Goal: Transaction & Acquisition: Purchase product/service

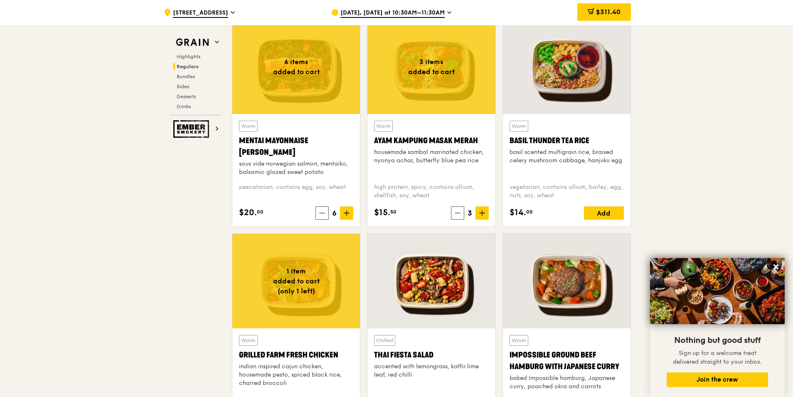
scroll to position [754, 0]
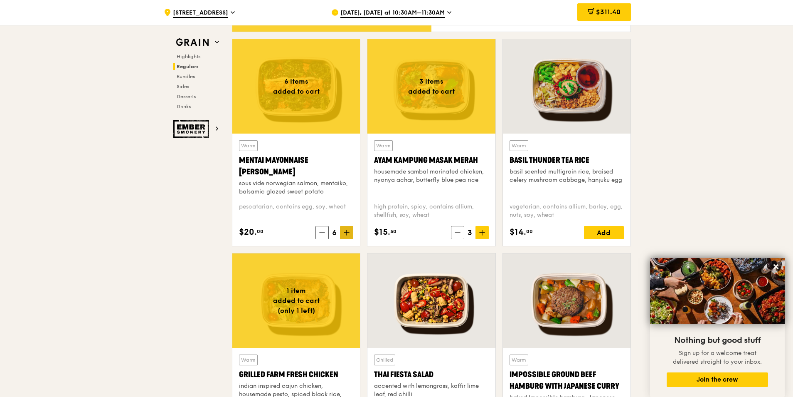
click at [353, 232] on span at bounding box center [346, 232] width 13 height 13
click at [347, 234] on icon at bounding box center [347, 232] width 6 height 6
click at [325, 235] on span at bounding box center [322, 232] width 13 height 13
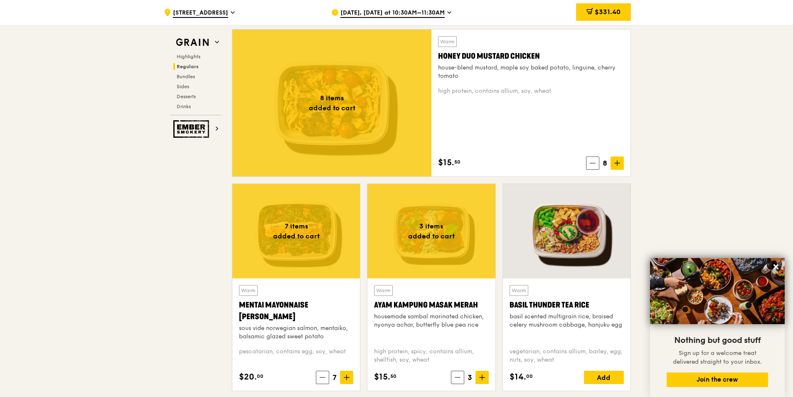
scroll to position [629, 0]
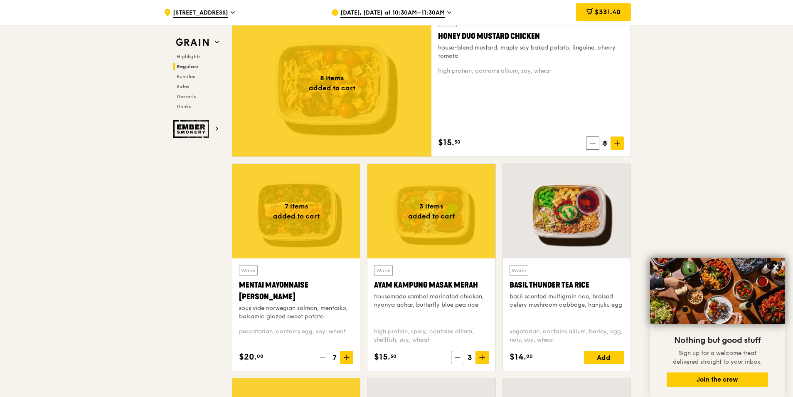
click at [323, 358] on icon at bounding box center [323, 357] width 6 height 6
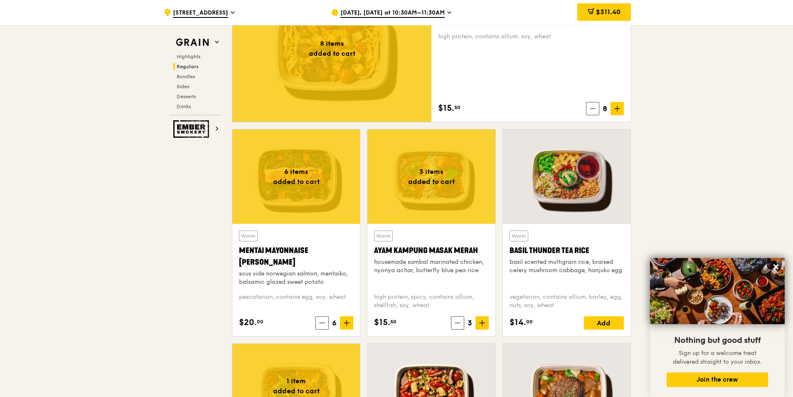
scroll to position [587, 0]
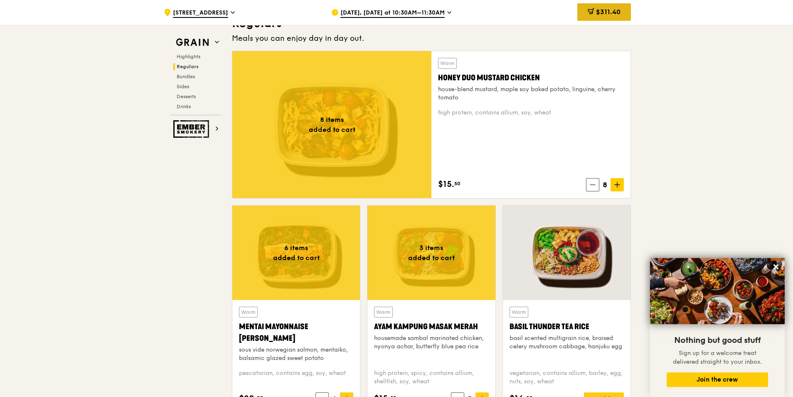
click at [615, 14] on span "$311.40" at bounding box center [608, 12] width 25 height 8
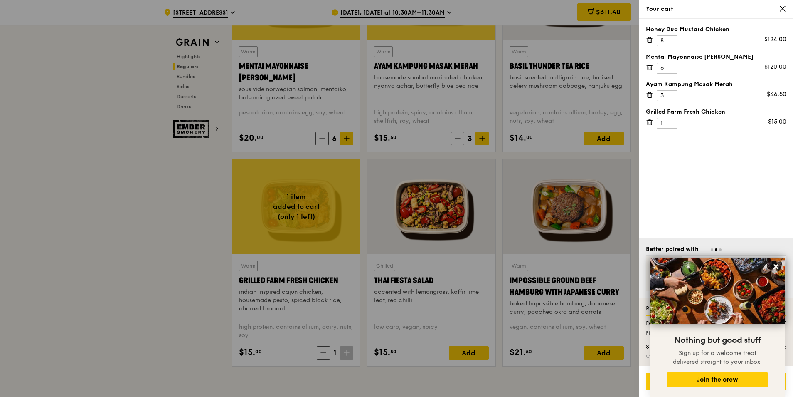
scroll to position [878, 0]
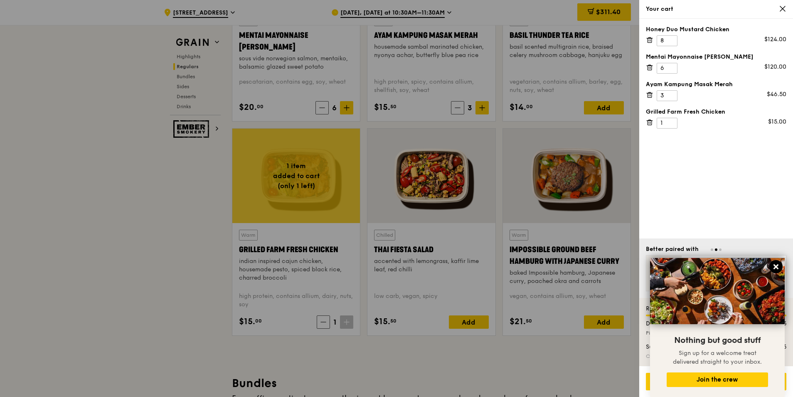
click at [774, 265] on icon at bounding box center [775, 266] width 7 height 7
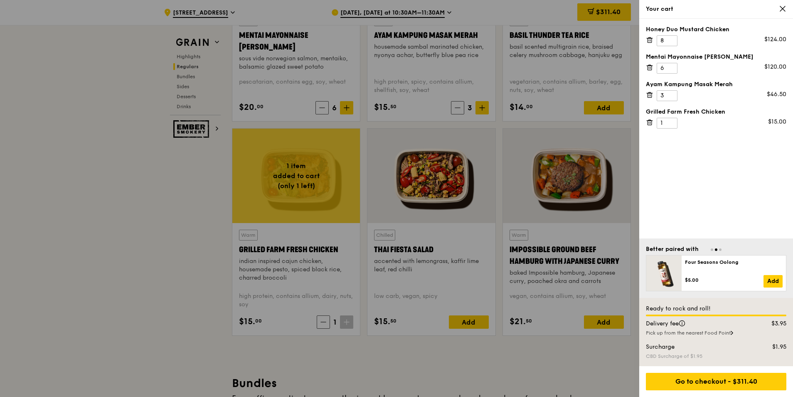
scroll to position [920, 0]
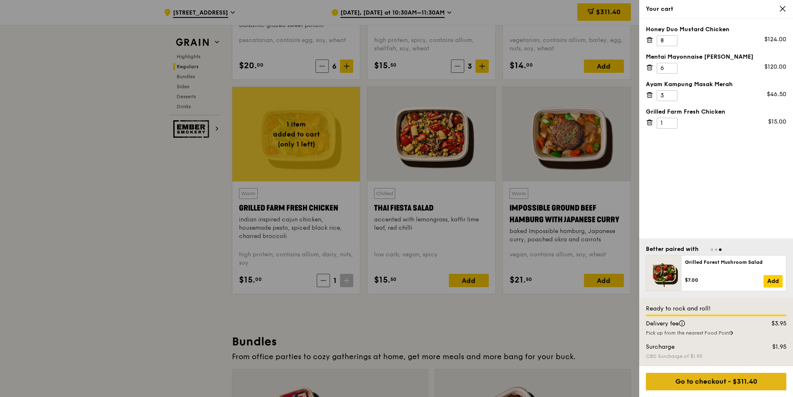
click at [710, 380] on div "Go to checkout - $311.40" at bounding box center [716, 380] width 141 height 17
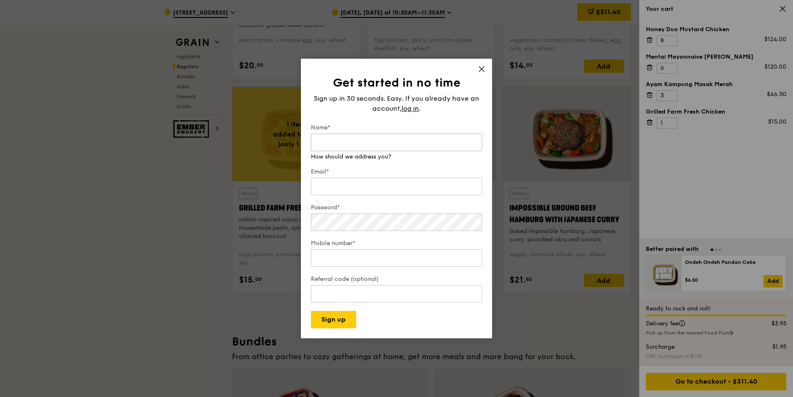
click at [395, 144] on input "Name*" at bounding box center [396, 141] width 171 height 17
click at [314, 141] on input "[PERSON_NAME]" at bounding box center [396, 141] width 171 height 17
type input "Low [PERSON_NAME]"
click at [330, 178] on input "Email*" at bounding box center [396, 186] width 171 height 17
type input "[EMAIL_ADDRESS][DOMAIN_NAME]"
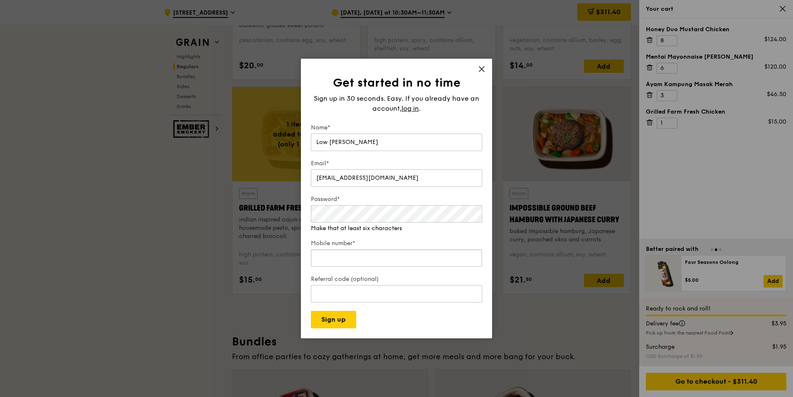
click at [350, 249] on input "Mobile number*" at bounding box center [396, 257] width 171 height 17
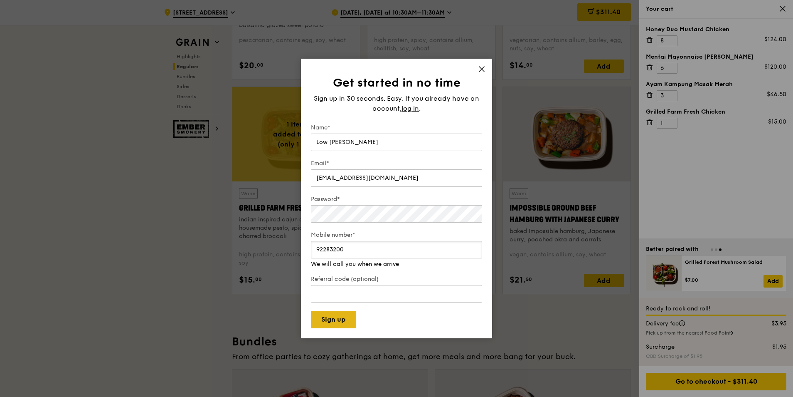
type input "92283200"
click at [331, 315] on button "Sign up" at bounding box center [333, 319] width 45 height 17
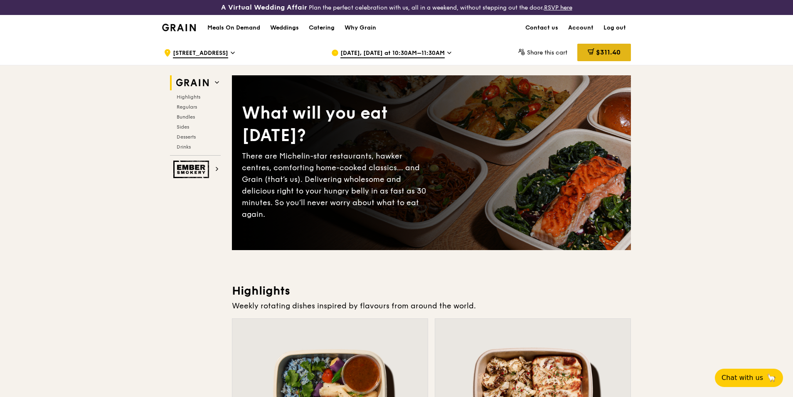
click at [591, 46] on div "$311.40" at bounding box center [604, 52] width 54 height 17
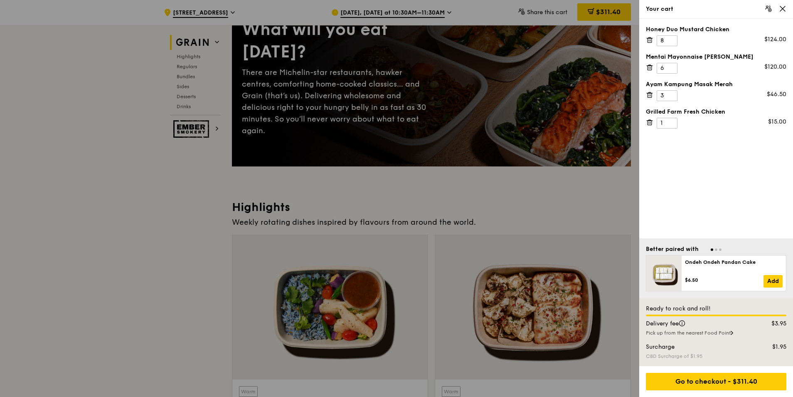
scroll to position [125, 0]
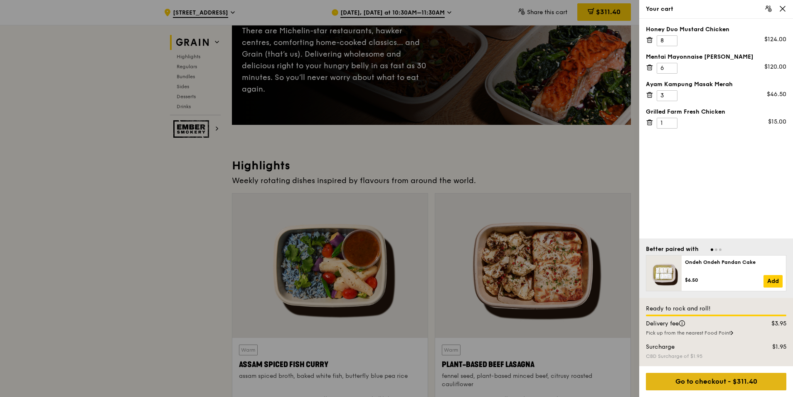
click at [690, 379] on div "Go to checkout - $311.40" at bounding box center [716, 380] width 141 height 17
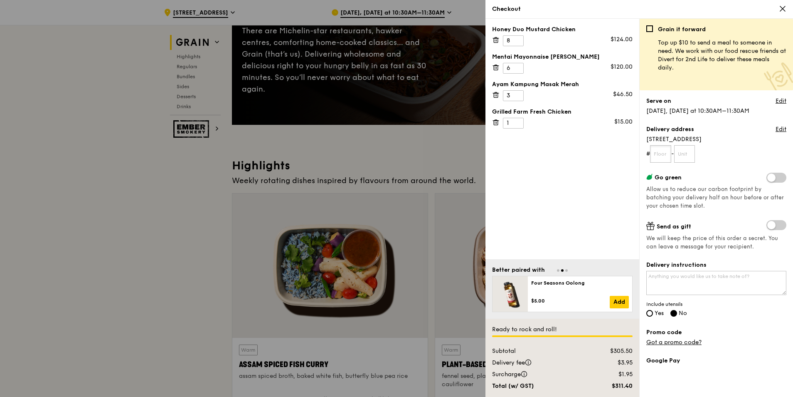
click at [666, 155] on input "text" at bounding box center [660, 153] width 21 height 17
type input "08"
click at [681, 153] on input "text" at bounding box center [684, 153] width 21 height 17
type input "01"
click at [776, 103] on link "Edit" at bounding box center [781, 101] width 11 height 8
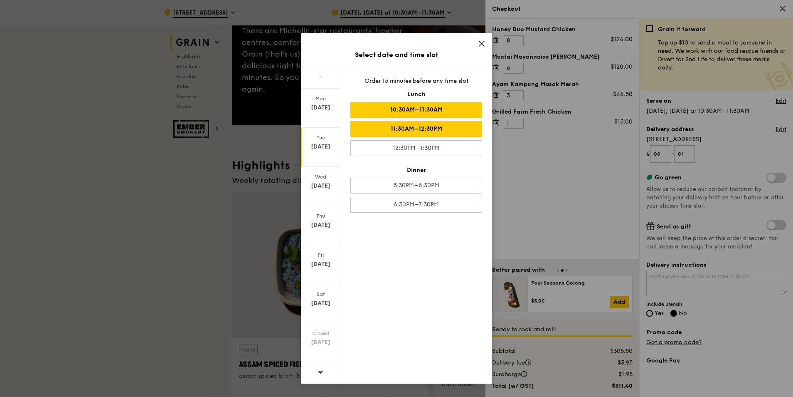
click at [436, 128] on div "11:30AM–12:30PM" at bounding box center [416, 129] width 132 height 16
click at [608, 203] on div "Select date and time slot Mon Sep 29 Tue Sep 30 Wed Oct 1 Thu Oct 2 Fri Oct 3 S…" at bounding box center [396, 198] width 793 height 397
click at [415, 111] on div "10:30AM–11:30AM" at bounding box center [416, 110] width 132 height 16
click at [397, 126] on div "11:30AM–12:30PM" at bounding box center [416, 129] width 132 height 16
click at [411, 117] on div "10:30AM–11:30AM" at bounding box center [416, 110] width 132 height 16
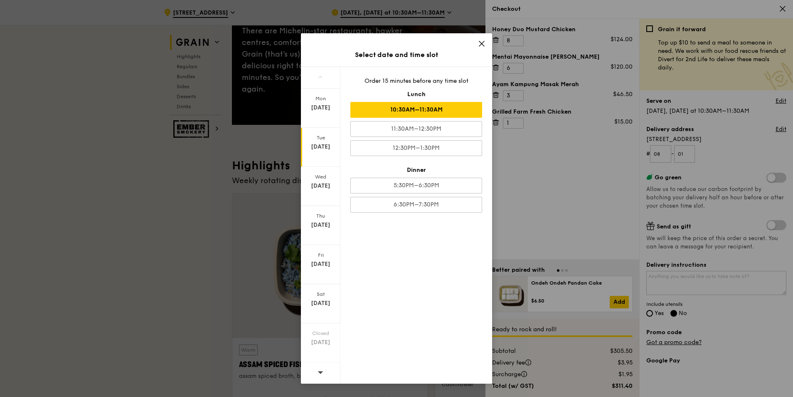
click at [480, 44] on icon at bounding box center [481, 43] width 7 height 7
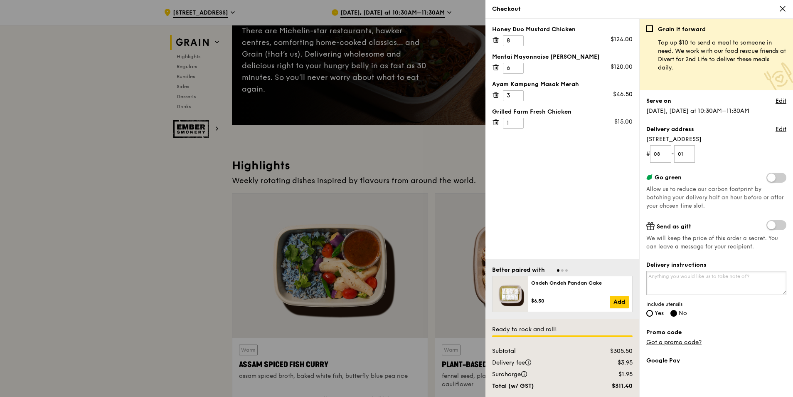
click at [693, 274] on textarea "Delivery instructions" at bounding box center [716, 283] width 140 height 24
type textarea "pl call me at 92283200 when u arrive."
click at [660, 314] on span "Yes" at bounding box center [659, 312] width 9 height 7
click at [653, 314] on input "Yes" at bounding box center [649, 313] width 7 height 7
radio input "true"
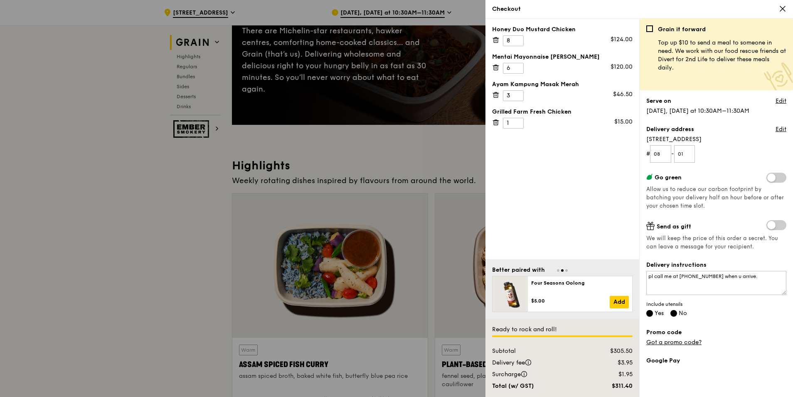
radio input "false"
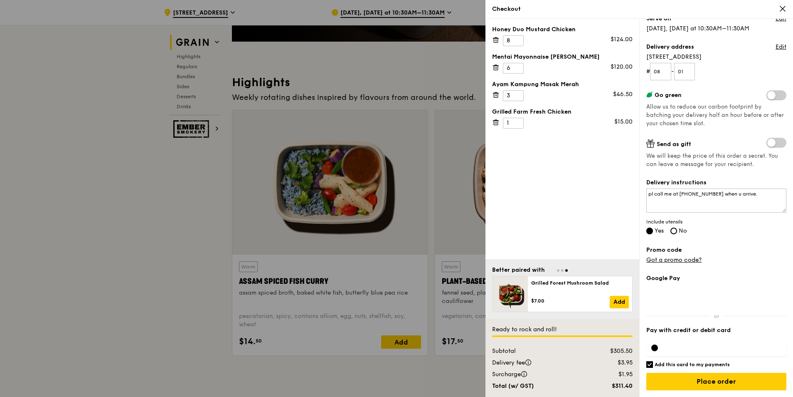
scroll to position [249, 0]
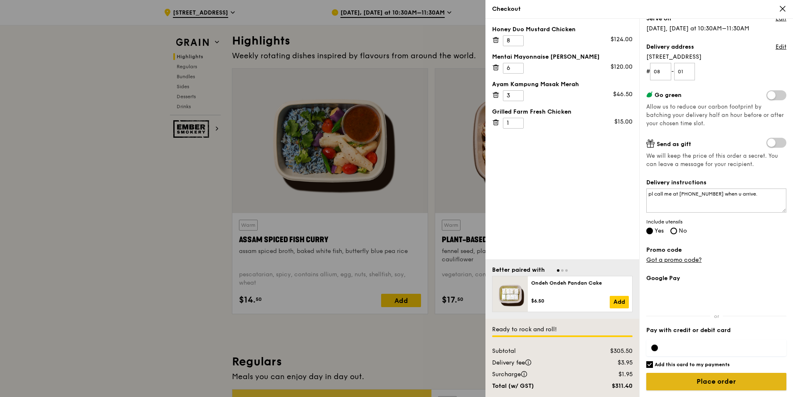
click at [683, 382] on input "Place order" at bounding box center [716, 380] width 140 height 17
click at [708, 385] on input "Place order" at bounding box center [716, 380] width 140 height 17
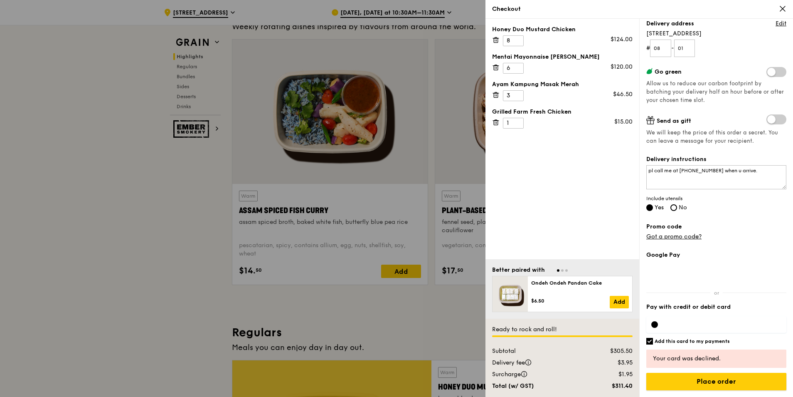
scroll to position [291, 0]
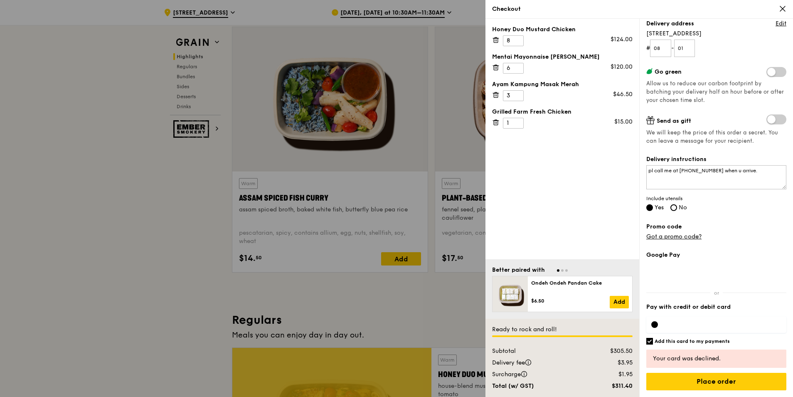
click at [678, 319] on div at bounding box center [716, 324] width 140 height 17
click at [664, 323] on div at bounding box center [716, 324] width 140 height 17
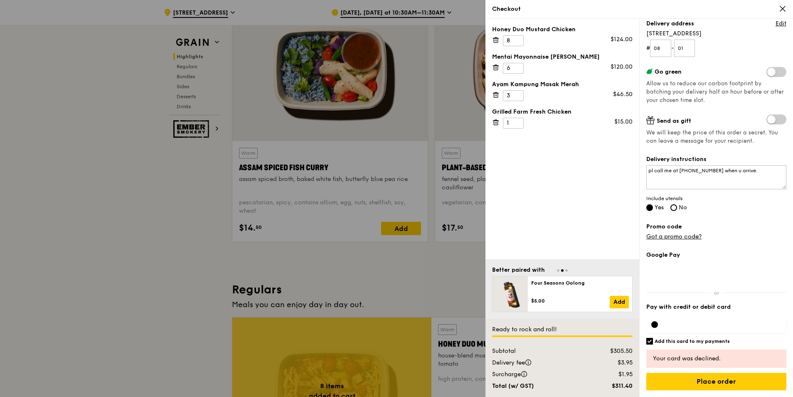
scroll to position [333, 0]
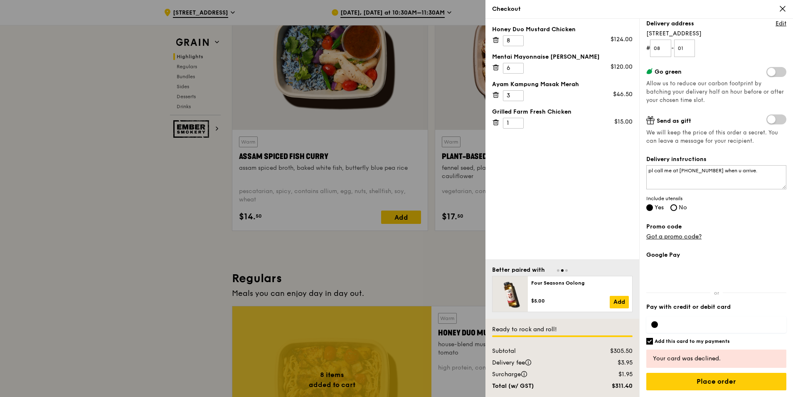
click at [707, 356] on div "Your card was declined." at bounding box center [716, 358] width 127 height 8
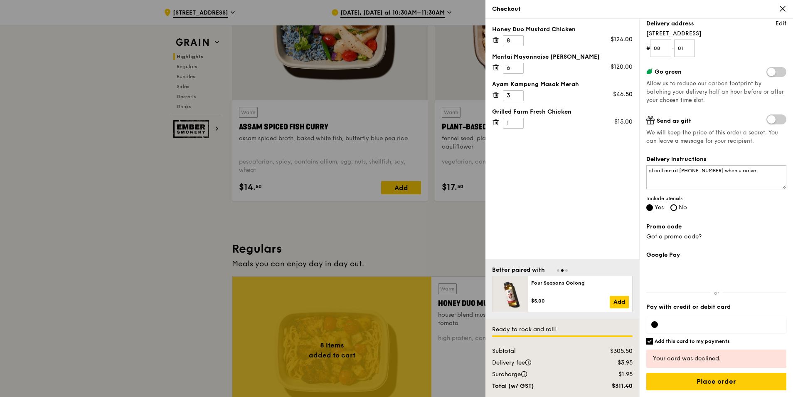
scroll to position [374, 0]
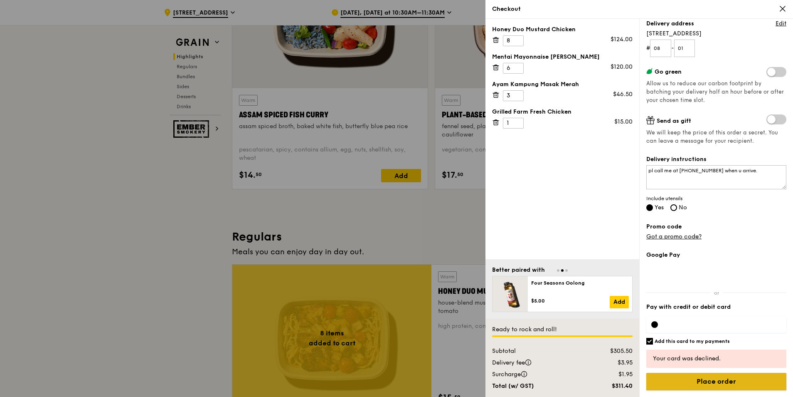
click at [688, 381] on input "Place order" at bounding box center [716, 380] width 140 height 17
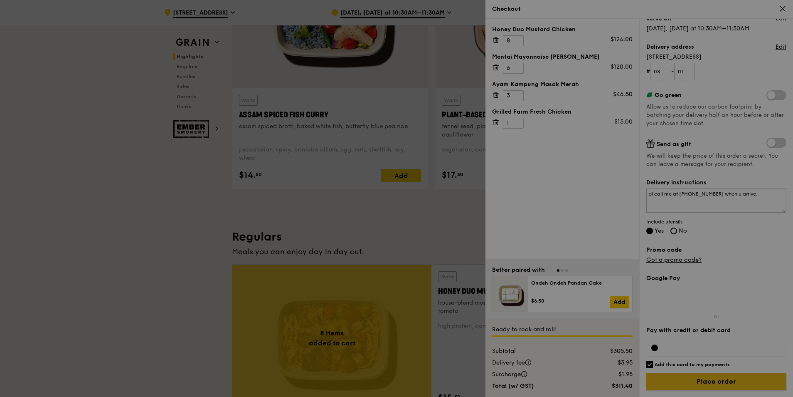
scroll to position [106, 0]
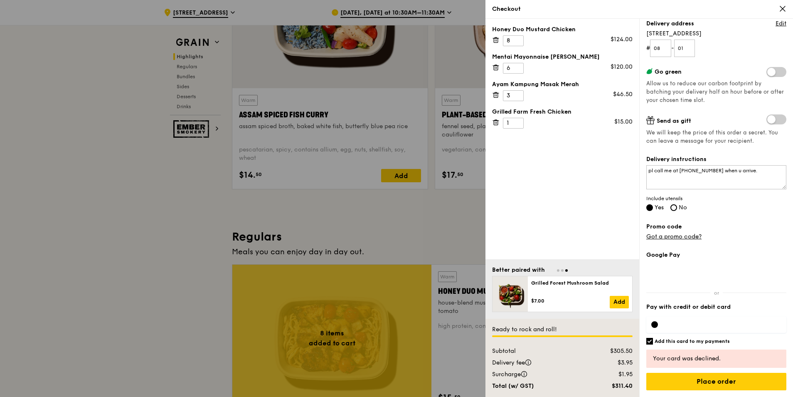
click at [686, 354] on div "Your card was declined." at bounding box center [716, 358] width 127 height 8
click at [689, 383] on input "Place order" at bounding box center [716, 380] width 140 height 17
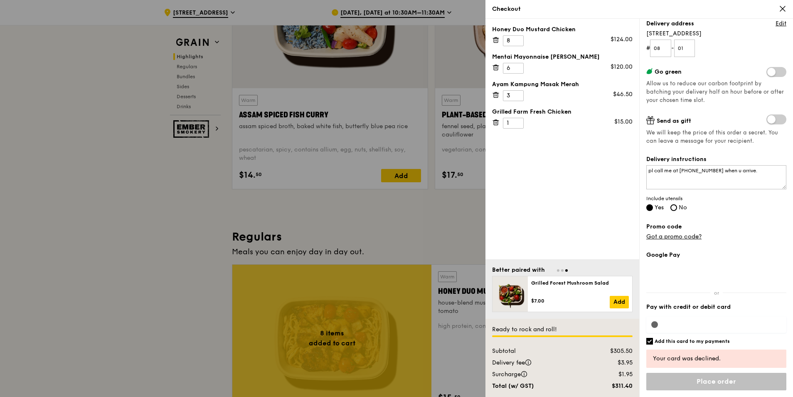
scroll to position [82, 0]
